Goal: Task Accomplishment & Management: Use online tool/utility

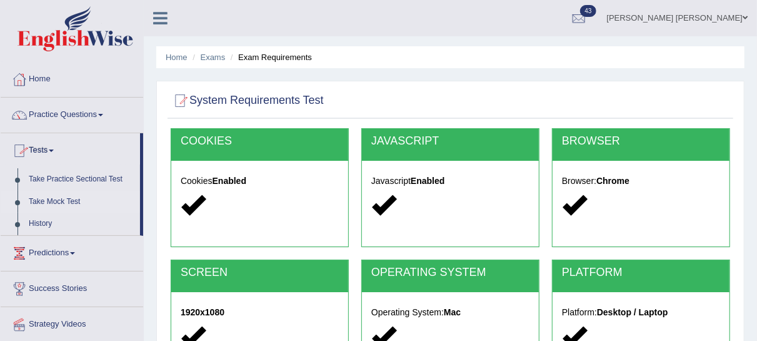
click at [54, 201] on link "Take Mock Test" at bounding box center [81, 202] width 117 height 22
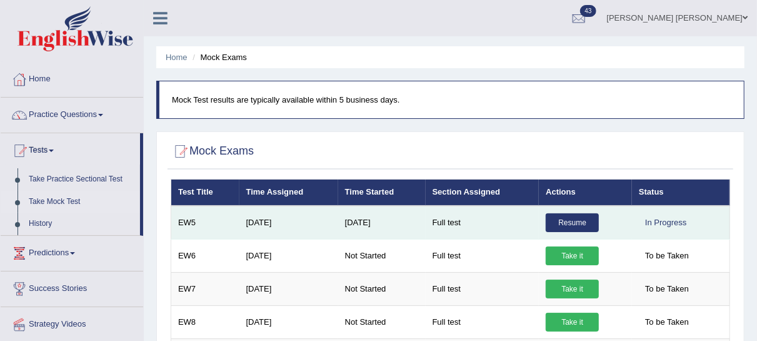
click at [564, 221] on link "Resume" at bounding box center [571, 222] width 53 height 19
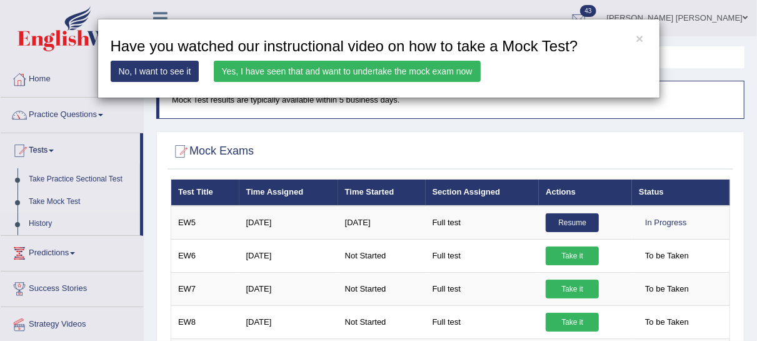
click at [259, 76] on link "Yes, I have seen that and want to undertake the mock exam now" at bounding box center [347, 71] width 267 height 21
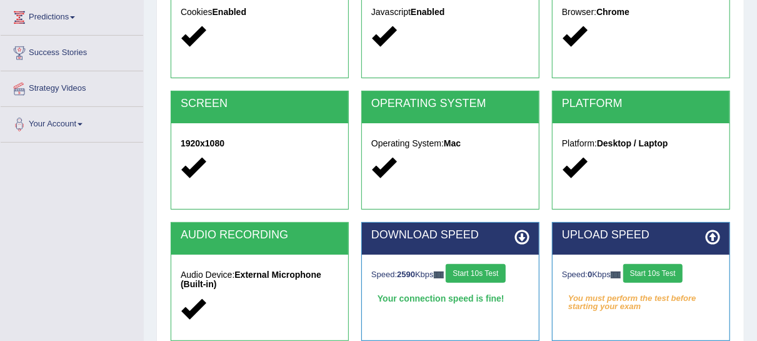
drag, startPoint x: 664, startPoint y: 272, endPoint x: 635, endPoint y: 272, distance: 29.4
click at [664, 272] on button "Start 10s Test" at bounding box center [652, 273] width 59 height 19
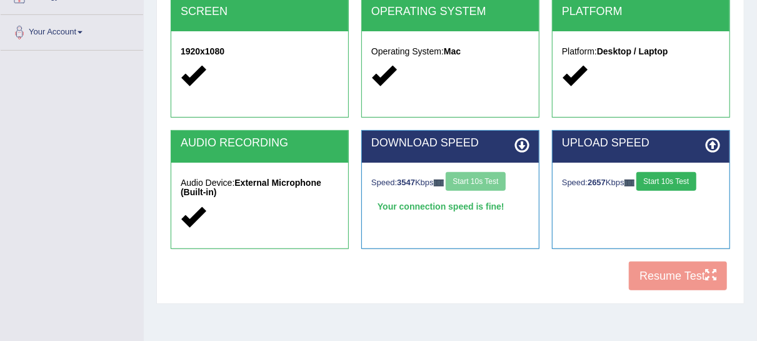
scroll to position [301, 0]
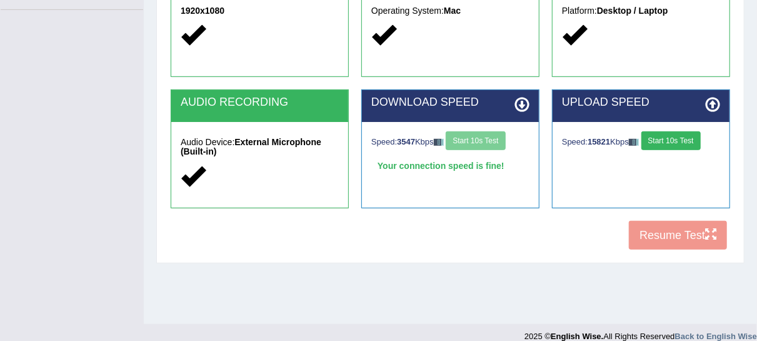
click at [659, 144] on button "Start 10s Test" at bounding box center [670, 140] width 59 height 19
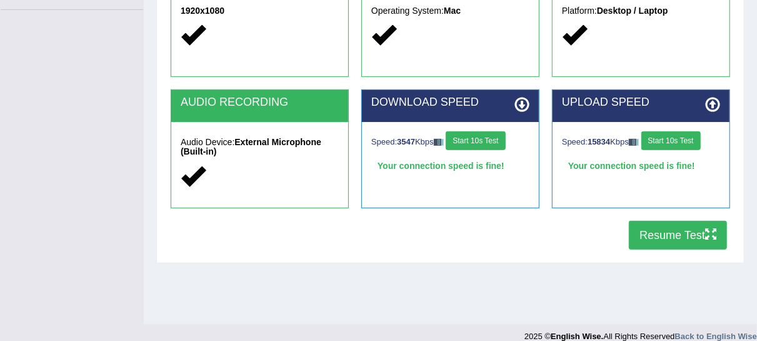
scroll to position [302, 0]
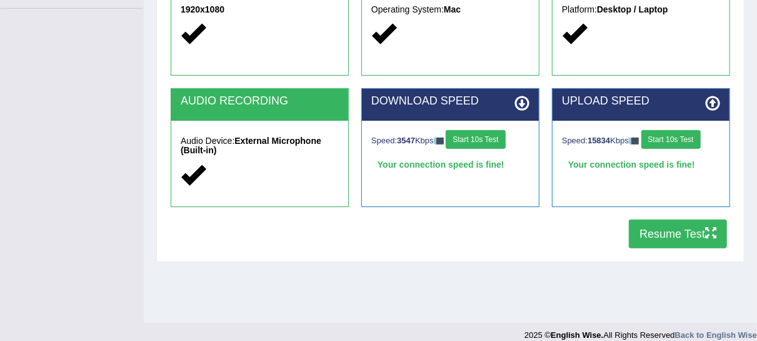
click at [684, 235] on button "Resume Test" at bounding box center [678, 233] width 98 height 29
